Goal: Find specific page/section: Find specific page/section

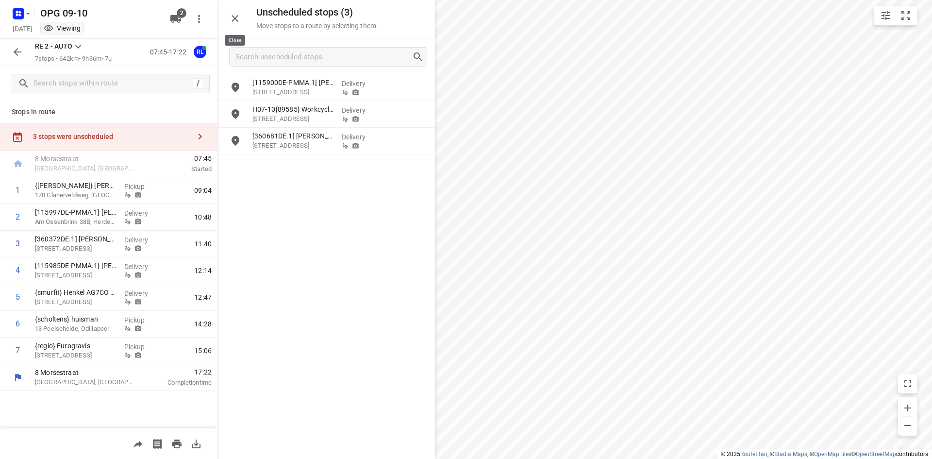
click at [232, 16] on icon "button" at bounding box center [234, 18] width 7 height 7
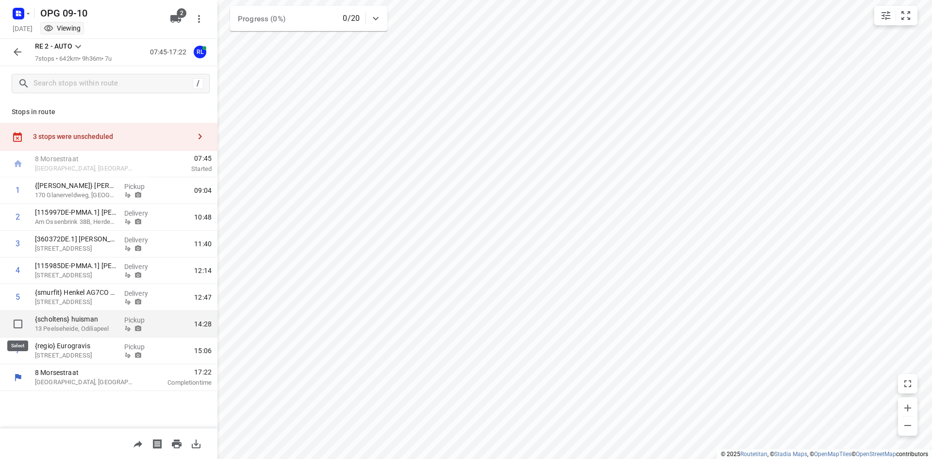
click at [11, 322] on input "checkbox" at bounding box center [17, 323] width 19 height 19
checkbox input "true"
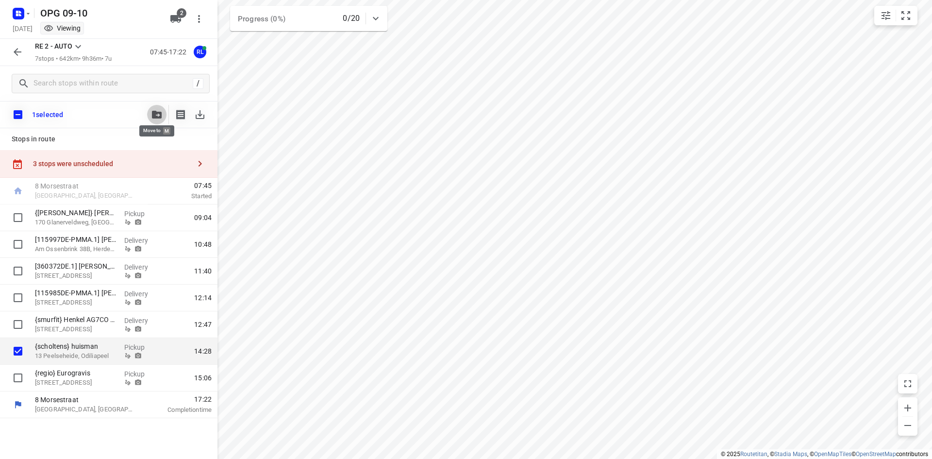
click at [157, 120] on button "button" at bounding box center [156, 114] width 19 height 19
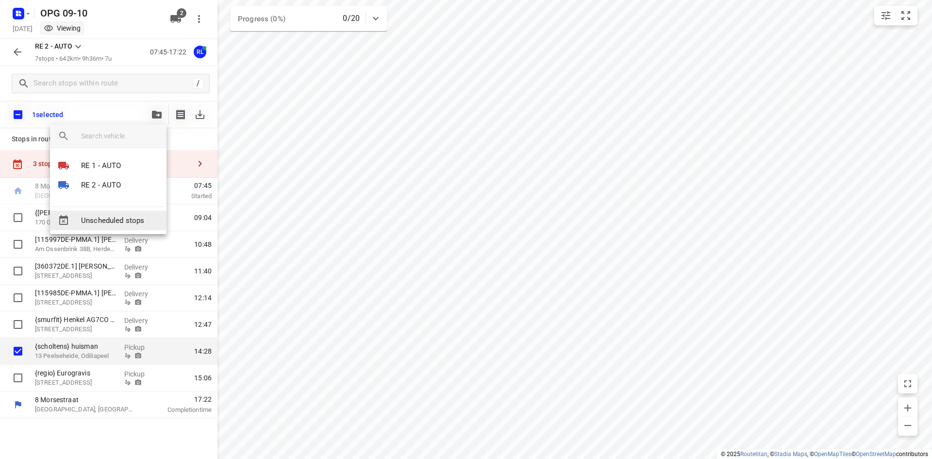
click at [132, 218] on span "Unscheduled stops" at bounding box center [120, 220] width 78 height 11
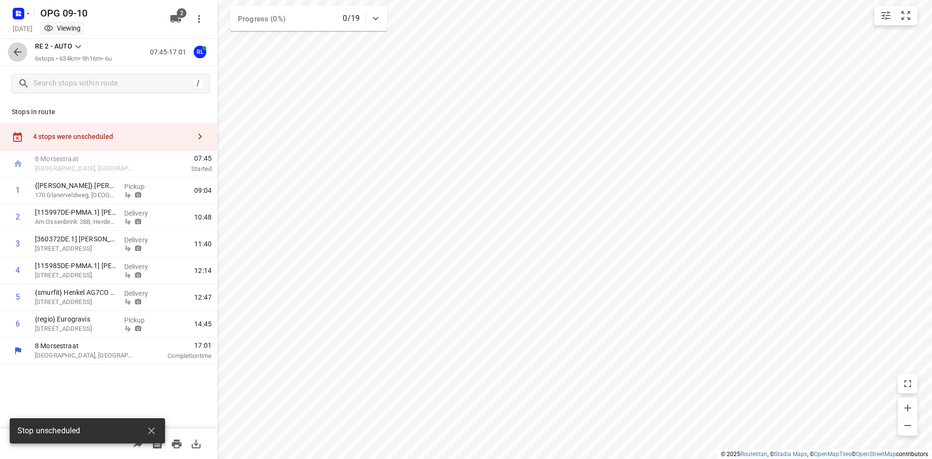
click at [19, 52] on icon "button" at bounding box center [18, 52] width 8 height 8
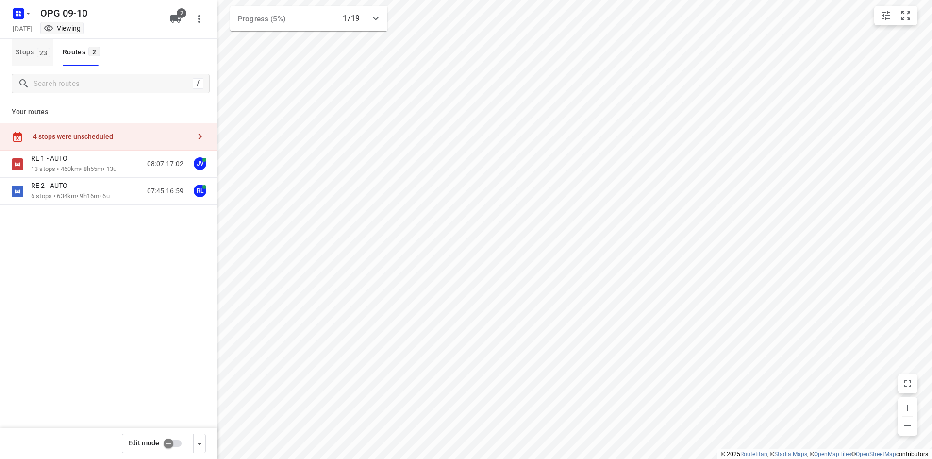
click at [42, 57] on span "23" at bounding box center [43, 53] width 13 height 10
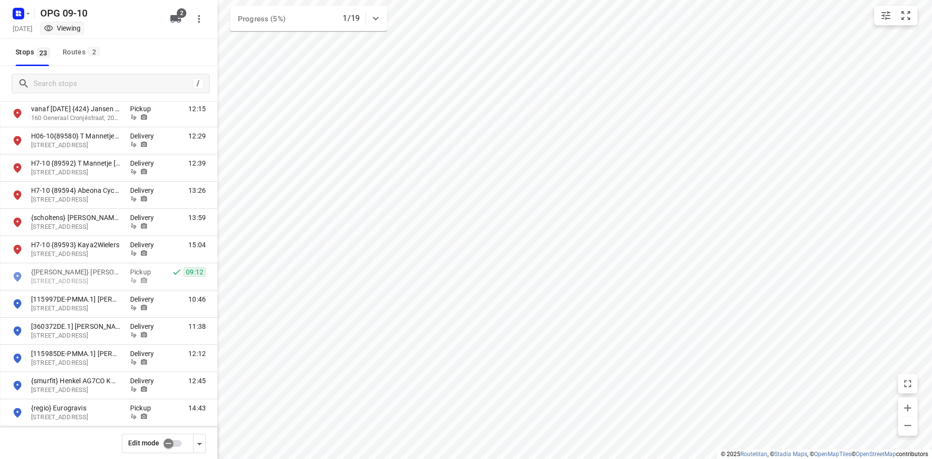
scroll to position [353, 0]
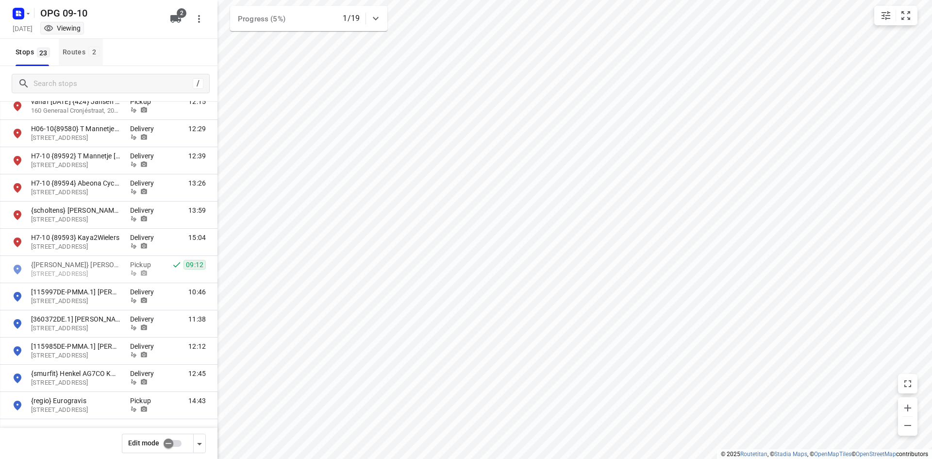
click at [72, 53] on div "Routes 2" at bounding box center [83, 52] width 40 height 12
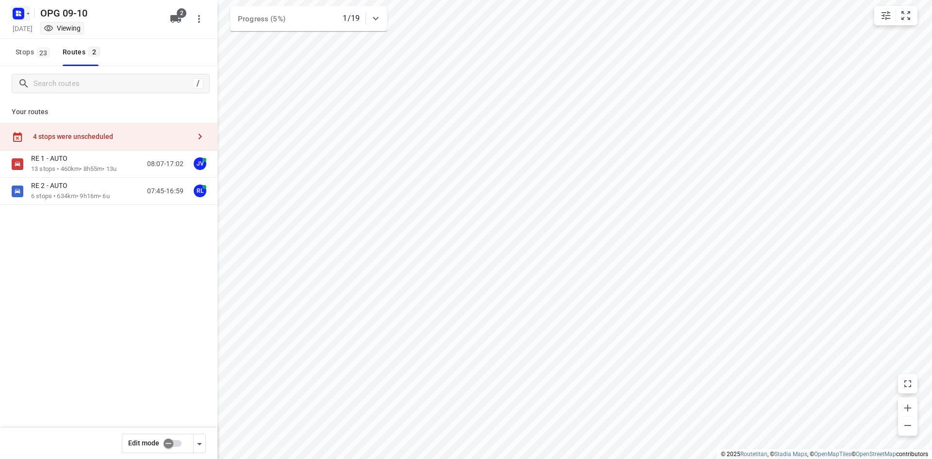
click at [16, 17] on rect "button" at bounding box center [19, 14] width 12 height 12
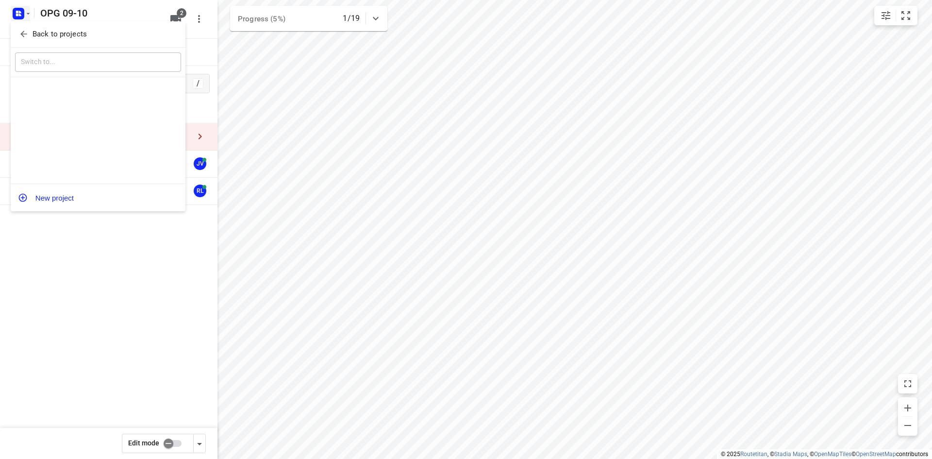
click at [25, 39] on span "Back to projects" at bounding box center [98, 34] width 158 height 11
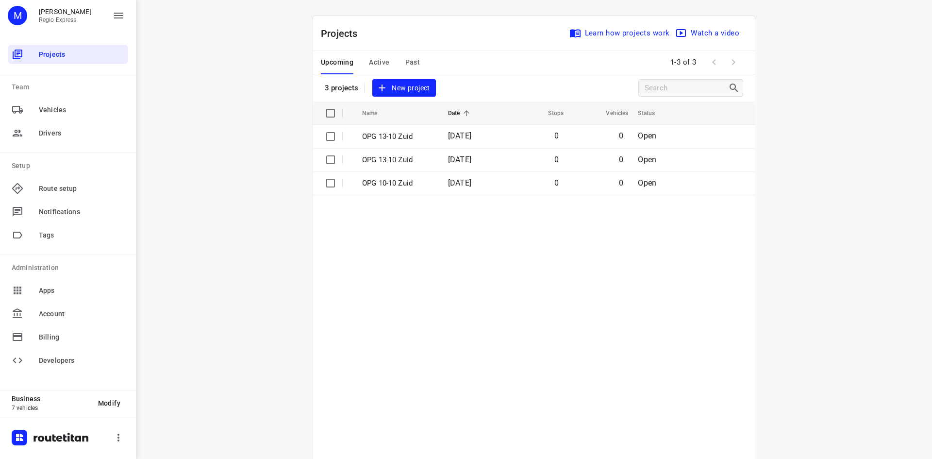
click at [377, 67] on span "Active" at bounding box center [379, 62] width 20 height 12
